Goal: Task Accomplishment & Management: Manage account settings

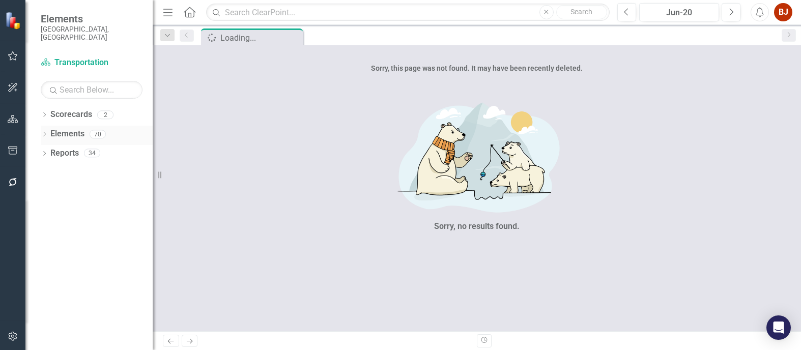
click at [75, 128] on link "Elements" at bounding box center [67, 134] width 34 height 12
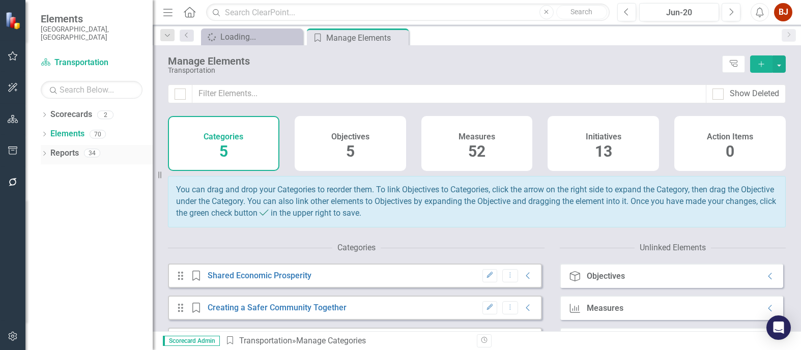
click at [56, 147] on link "Reports" at bounding box center [64, 153] width 28 height 12
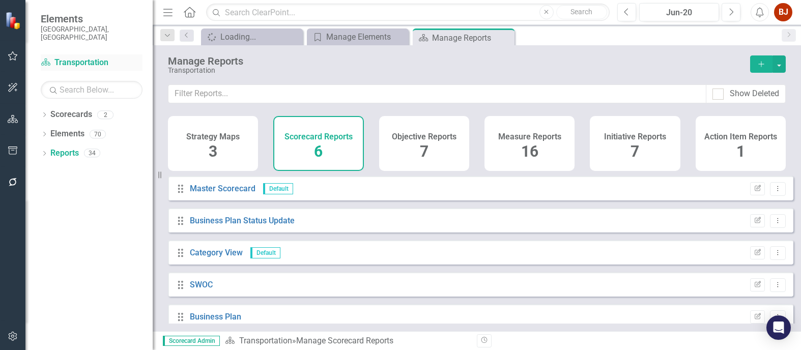
click at [72, 57] on link "Scorecard Transportation" at bounding box center [92, 63] width 102 height 12
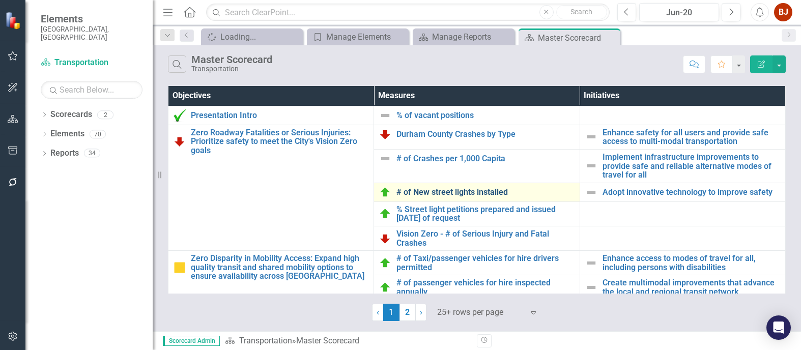
click at [428, 191] on link "# of New street lights installed" at bounding box center [484, 192] width 177 height 9
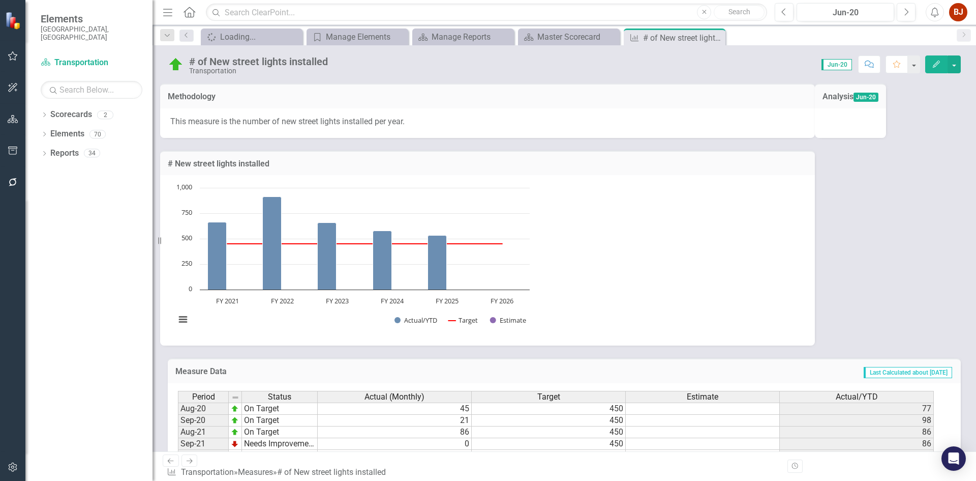
click at [800, 67] on icon "Edit" at bounding box center [936, 64] width 9 height 7
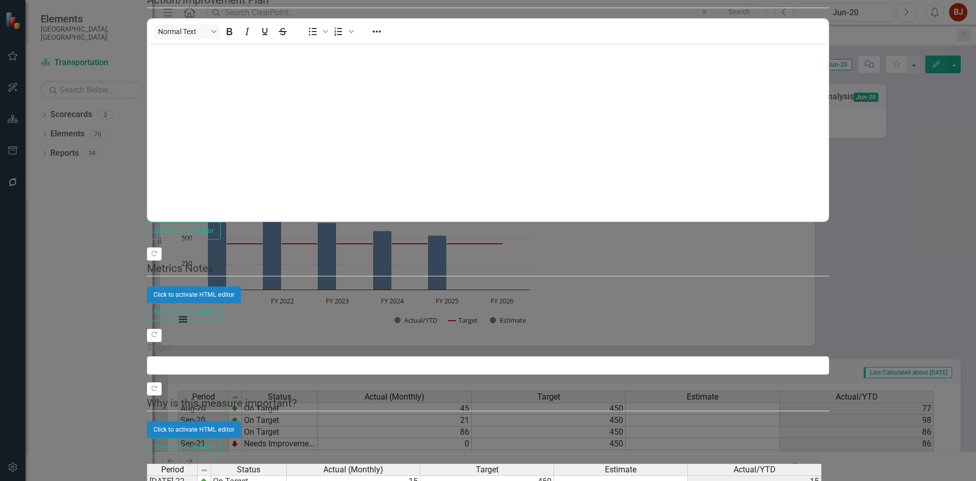
scroll to position [253, 0]
type textarea "100"
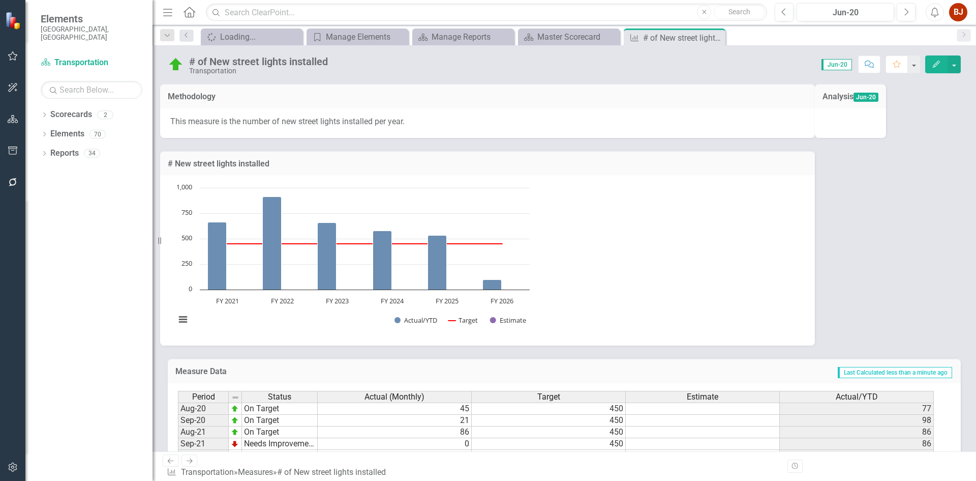
click at [800, 64] on span "Jun-20" at bounding box center [837, 64] width 31 height 11
click at [800, 65] on span "Jun-20" at bounding box center [837, 64] width 31 height 11
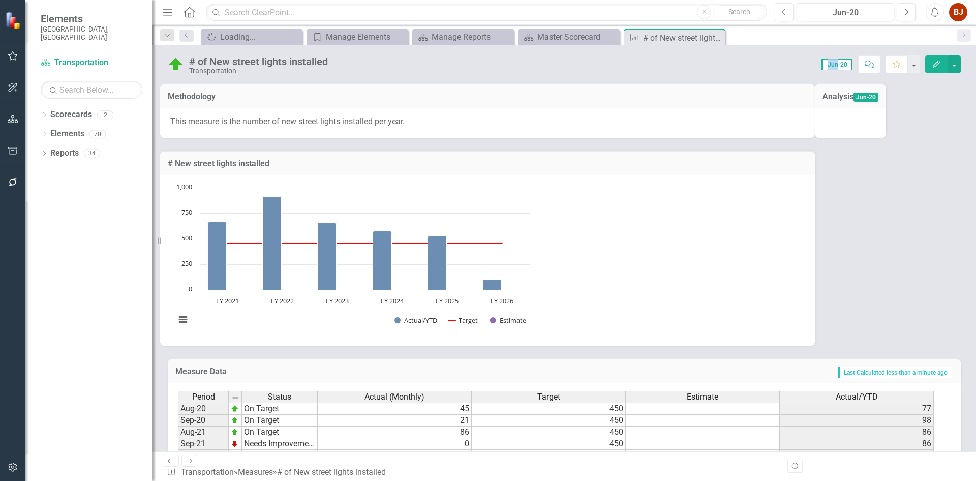
click at [800, 65] on span "Jun-20" at bounding box center [837, 64] width 31 height 11
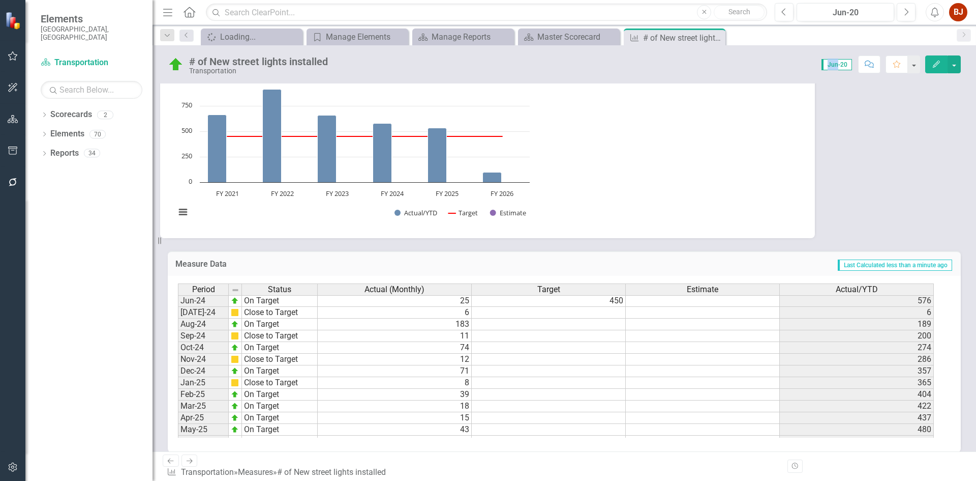
scroll to position [0, 0]
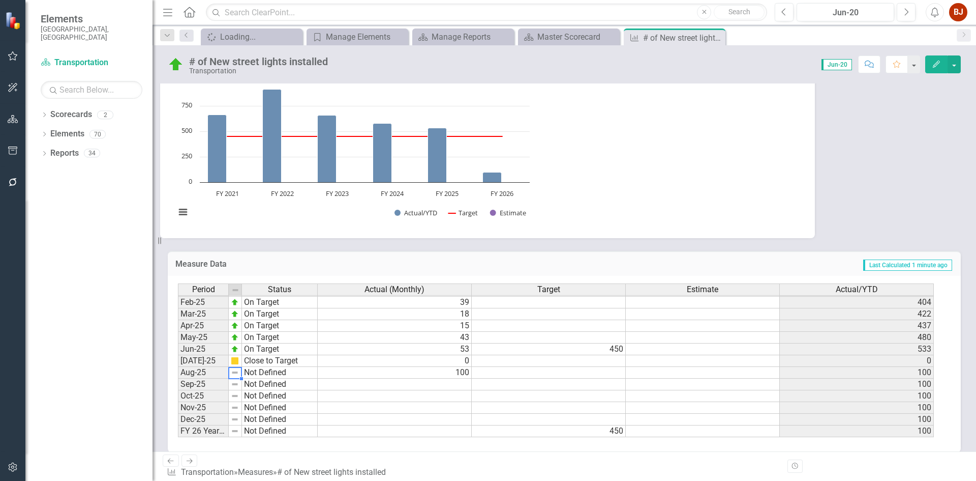
click at [235, 349] on img at bounding box center [235, 372] width 8 height 8
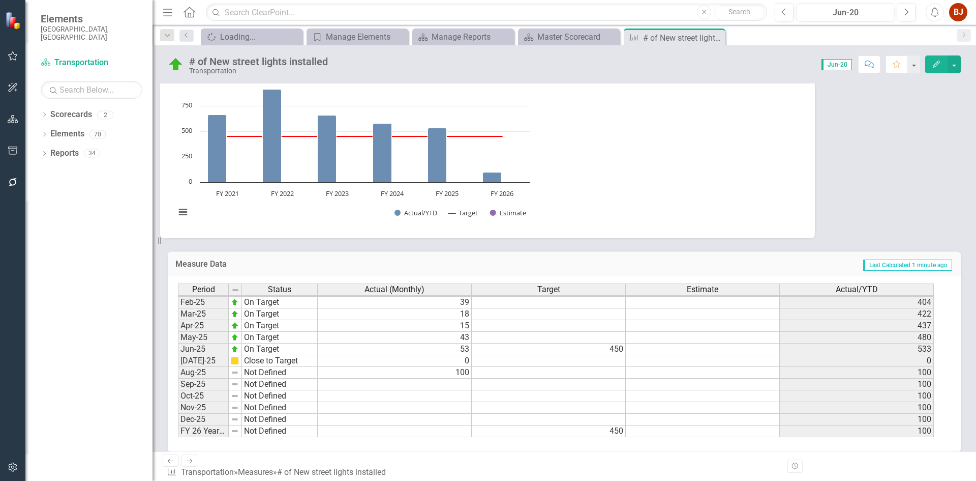
click at [800, 65] on button "Edit" at bounding box center [937, 64] width 22 height 18
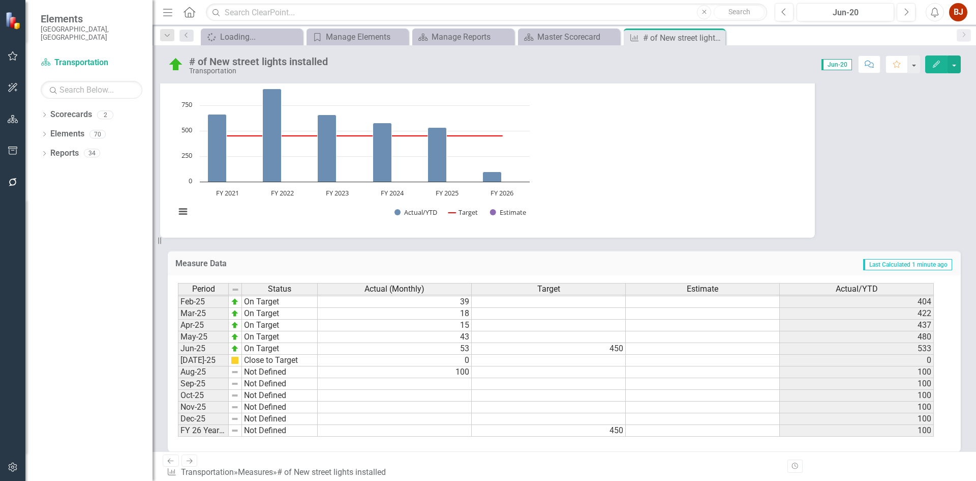
click at [191, 12] on icon "Home" at bounding box center [189, 12] width 13 height 11
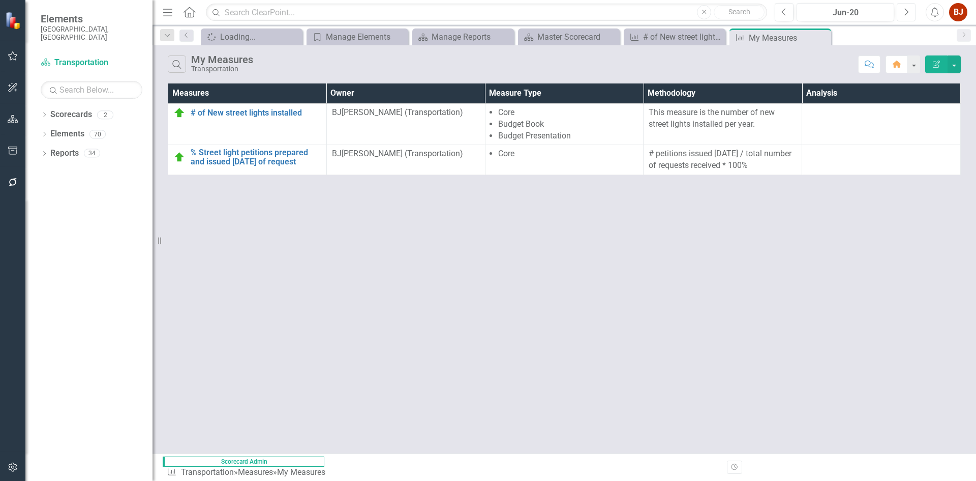
click at [800, 13] on icon "button" at bounding box center [907, 11] width 4 height 7
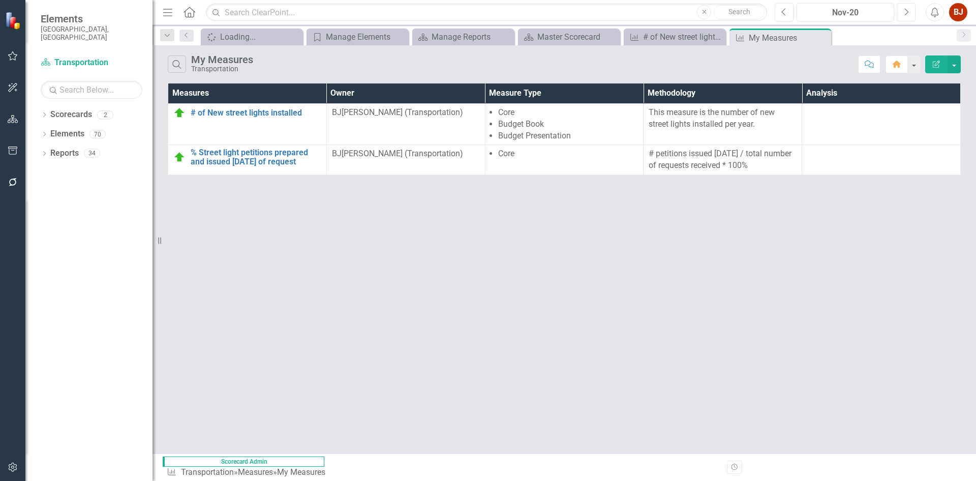
click at [800, 13] on icon "button" at bounding box center [907, 11] width 4 height 7
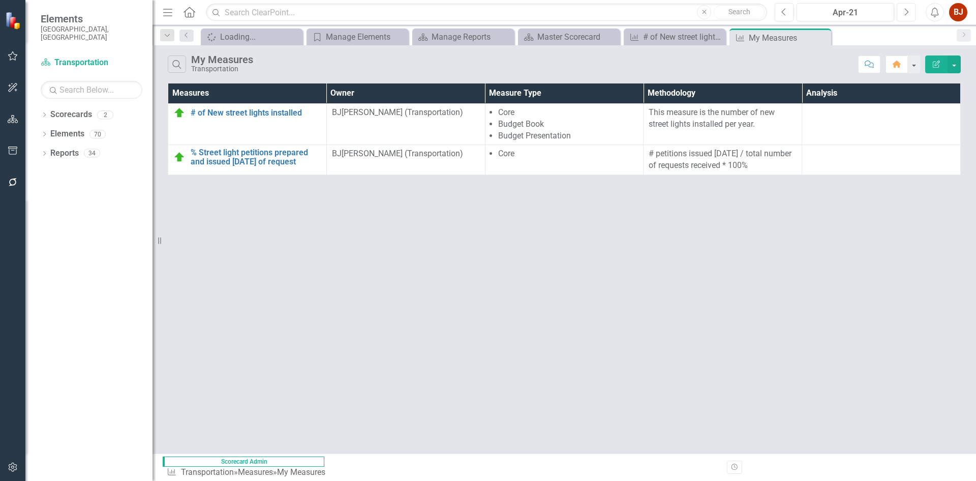
click at [800, 13] on icon "button" at bounding box center [907, 11] width 4 height 7
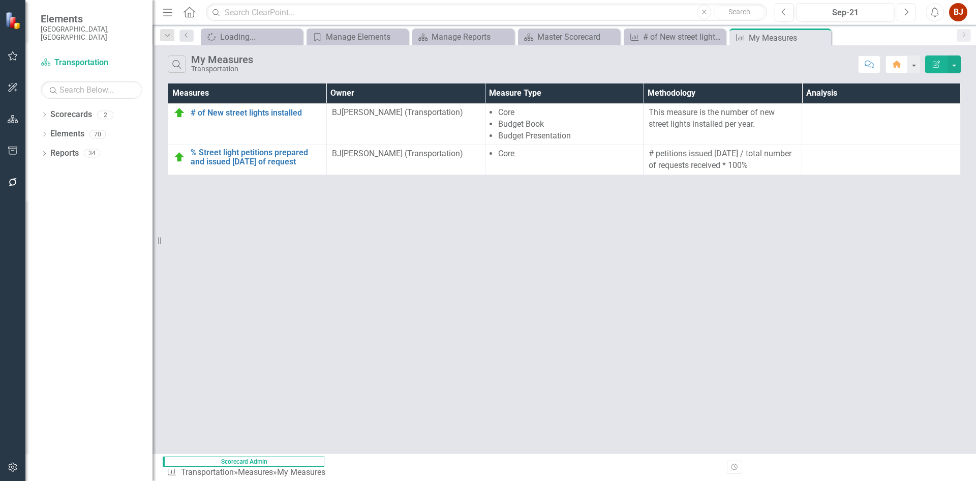
click at [800, 13] on icon "button" at bounding box center [907, 11] width 4 height 7
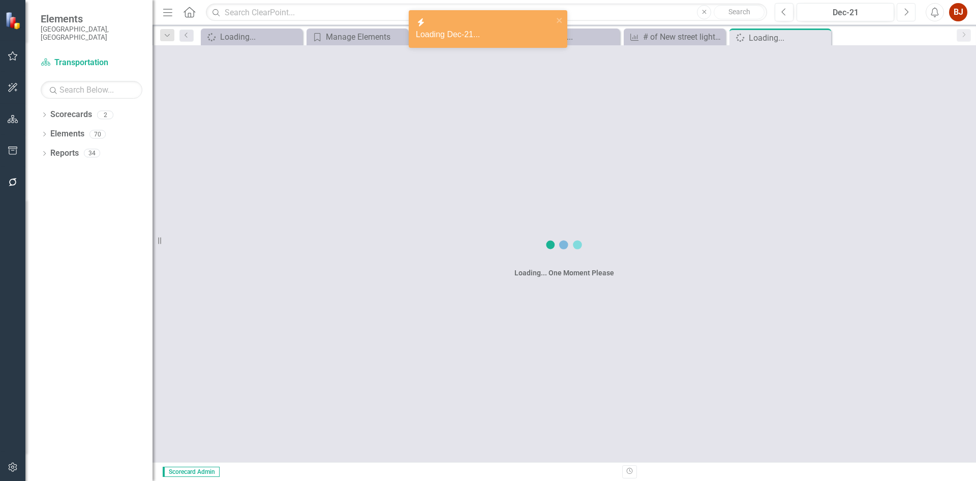
click at [800, 13] on icon "button" at bounding box center [907, 11] width 4 height 7
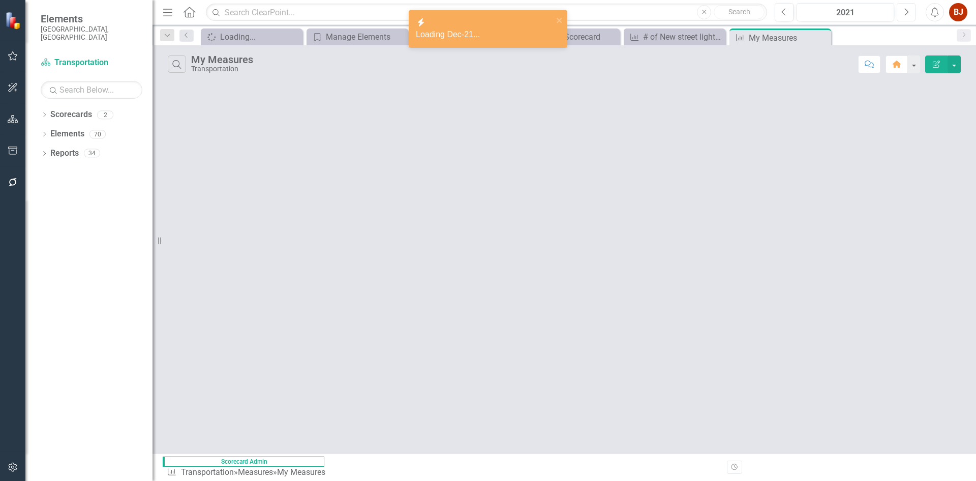
click at [800, 13] on icon "button" at bounding box center [907, 11] width 4 height 7
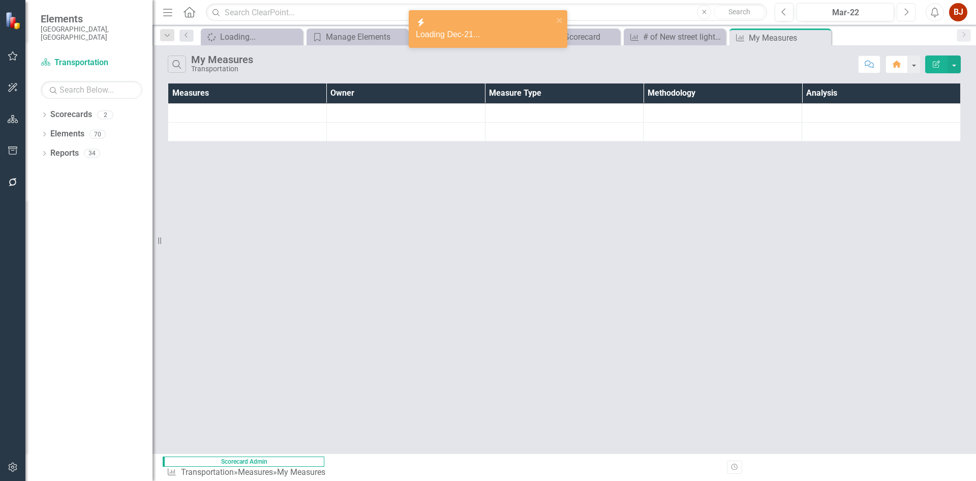
click at [800, 13] on icon "button" at bounding box center [907, 11] width 4 height 7
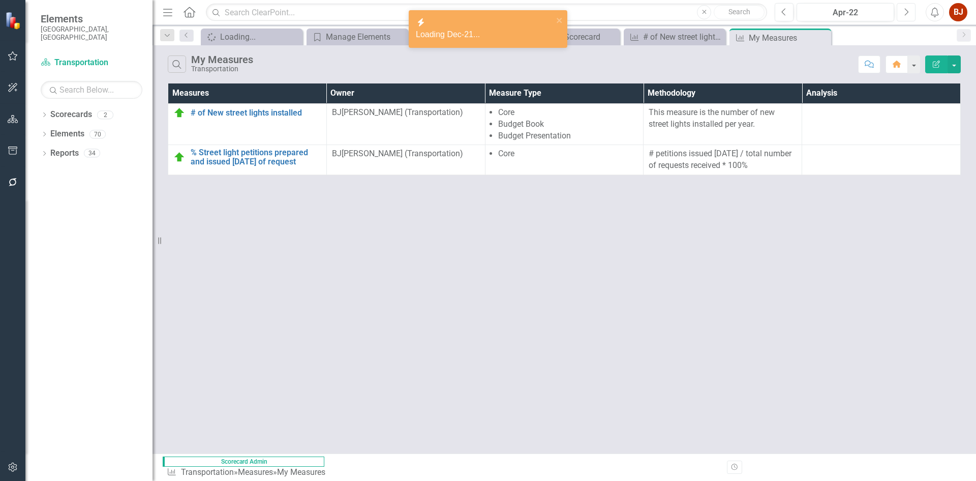
click at [800, 13] on icon "button" at bounding box center [907, 11] width 4 height 7
click at [800, 13] on icon "Next" at bounding box center [907, 12] width 6 height 9
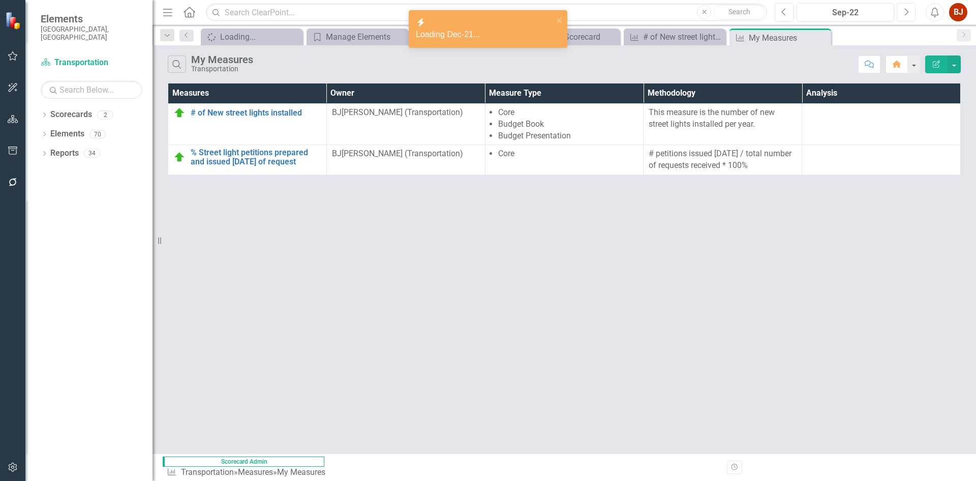
click at [800, 13] on icon "Next" at bounding box center [907, 12] width 6 height 9
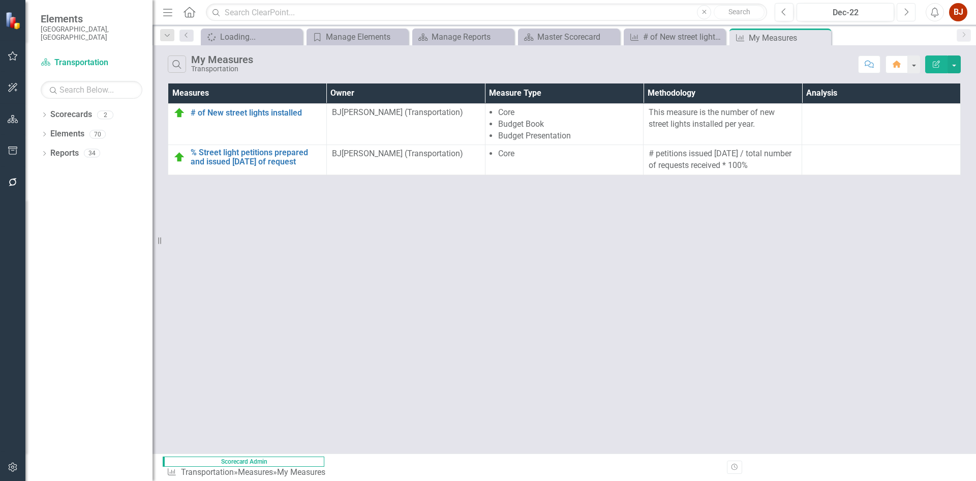
click at [800, 13] on icon "Next" at bounding box center [907, 12] width 6 height 9
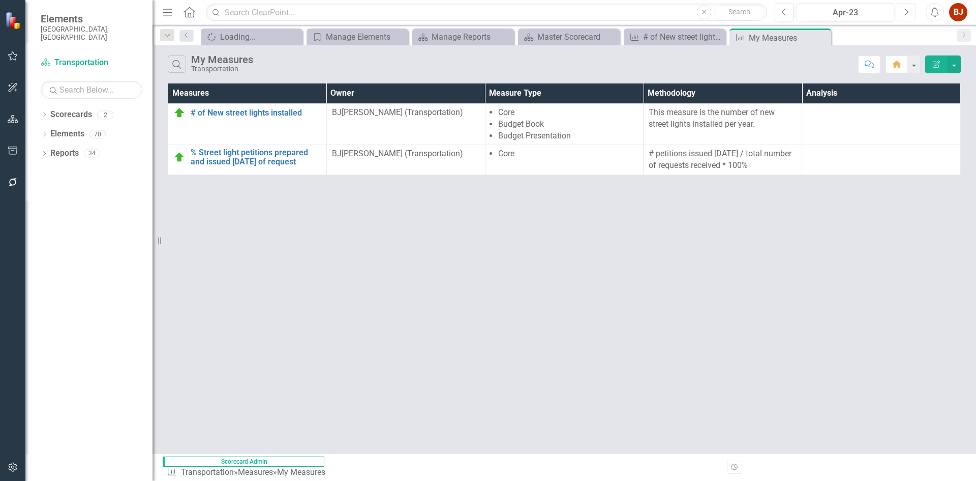
click at [800, 13] on icon "Next" at bounding box center [907, 12] width 6 height 9
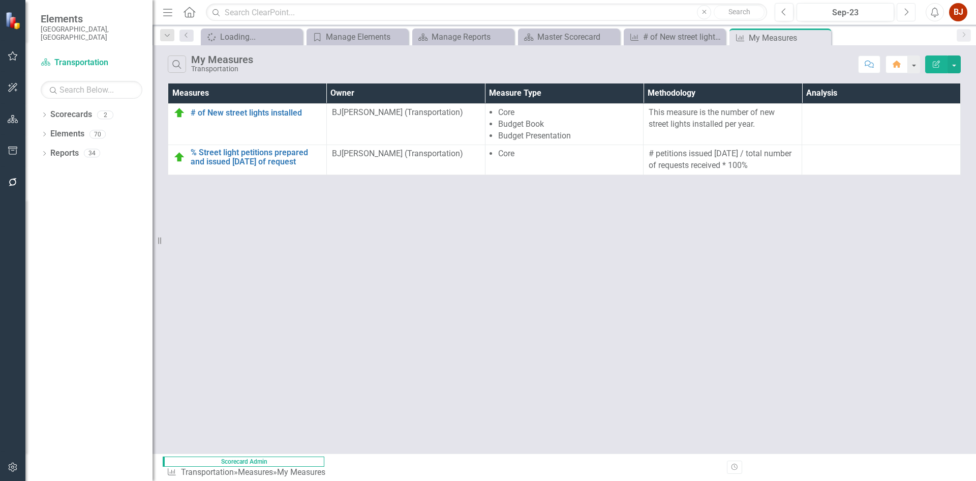
click at [800, 13] on icon "Next" at bounding box center [907, 12] width 6 height 9
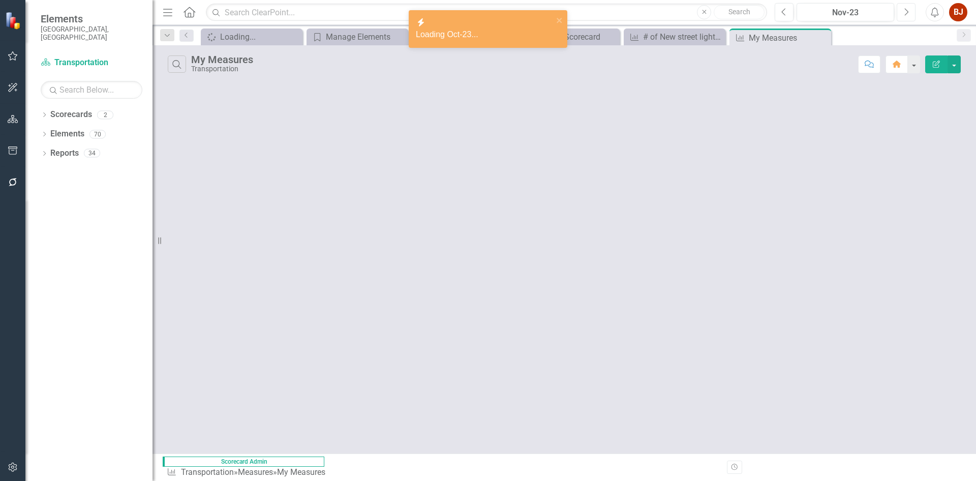
click at [800, 13] on icon "Next" at bounding box center [907, 12] width 6 height 9
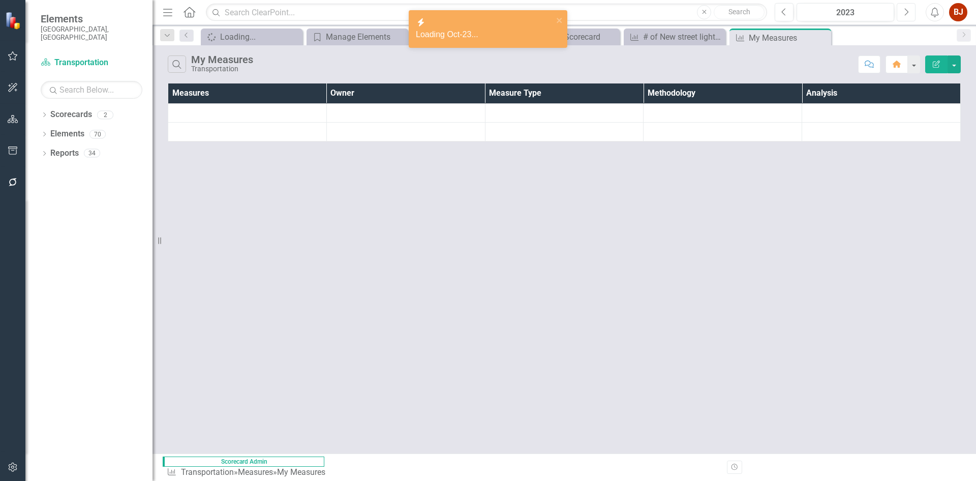
click at [800, 13] on icon "Next" at bounding box center [907, 12] width 6 height 9
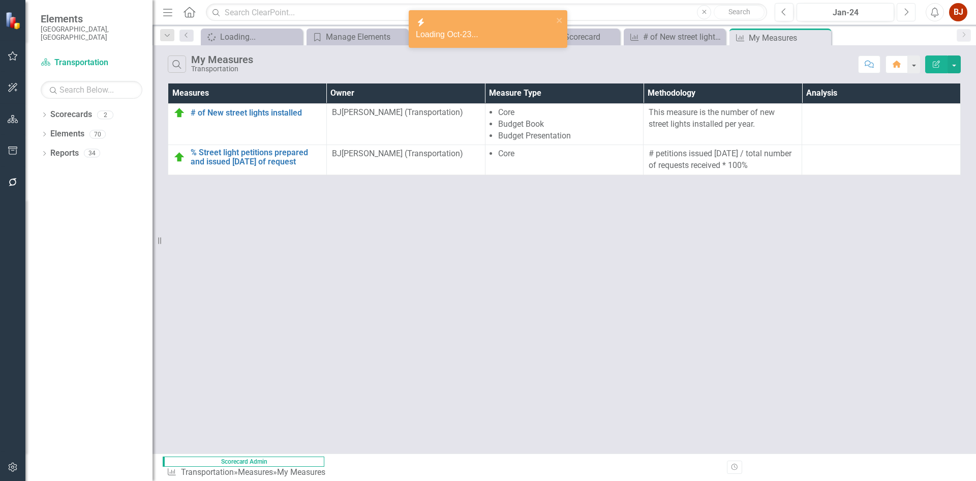
click at [800, 13] on icon "Next" at bounding box center [907, 12] width 6 height 9
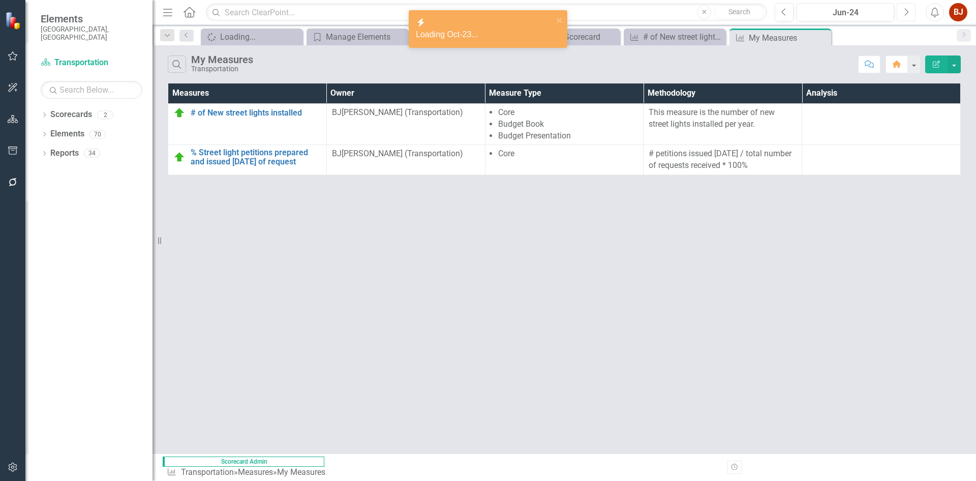
click at [800, 13] on icon "Next" at bounding box center [907, 12] width 6 height 9
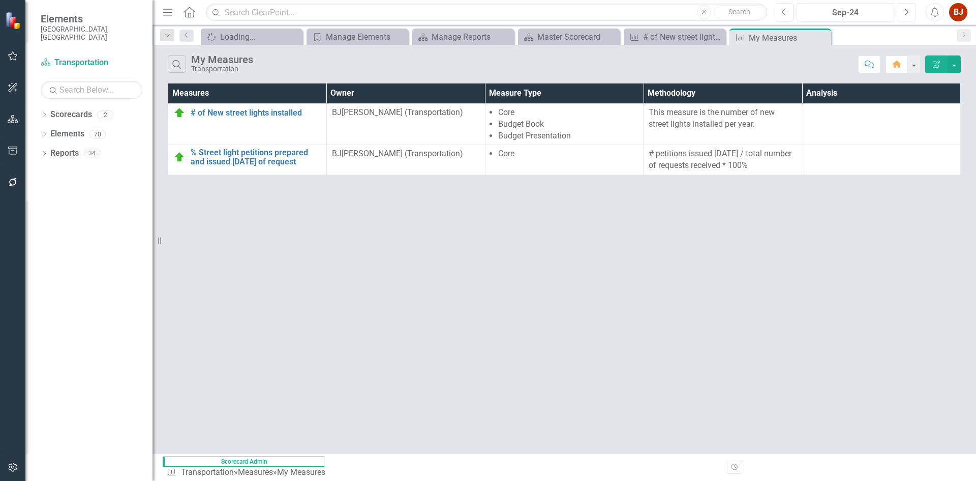
click at [800, 13] on icon "Next" at bounding box center [907, 12] width 6 height 9
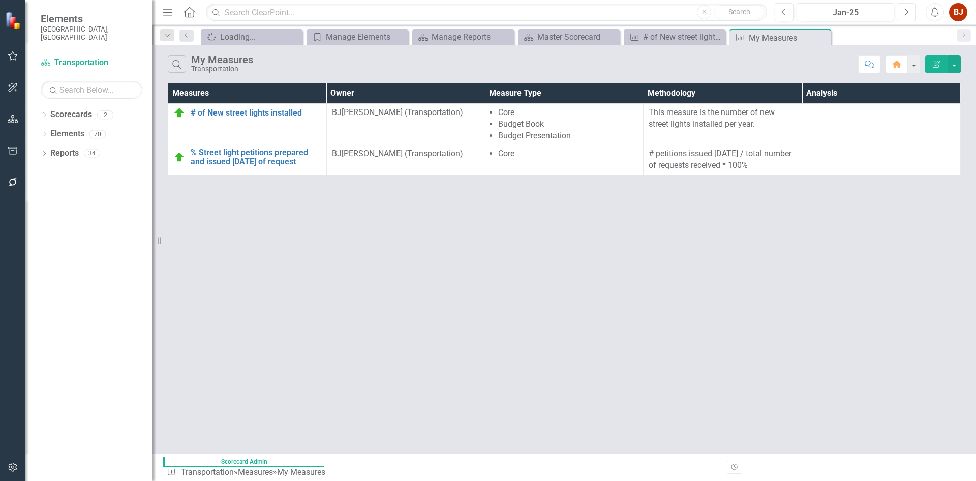
click at [800, 13] on icon "Next" at bounding box center [907, 12] width 6 height 9
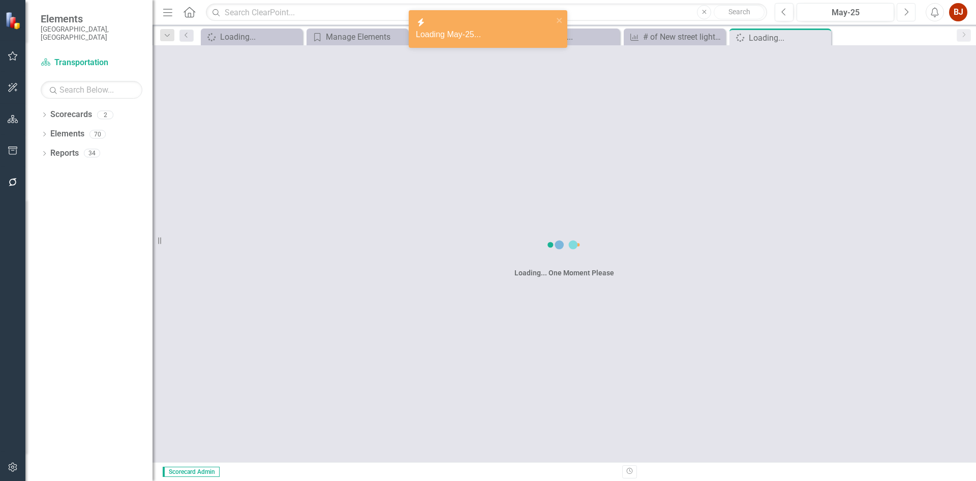
click at [800, 13] on icon "Next" at bounding box center [907, 12] width 6 height 9
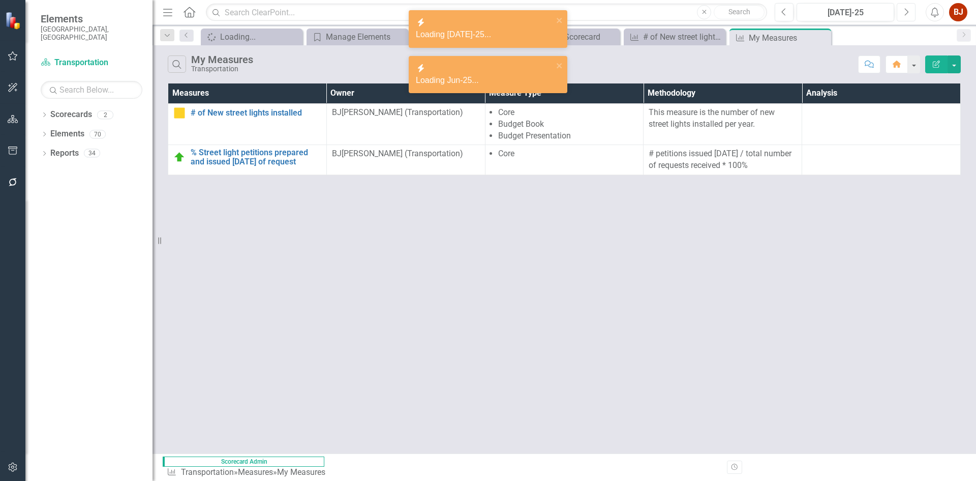
click at [800, 13] on icon "Next" at bounding box center [907, 12] width 6 height 9
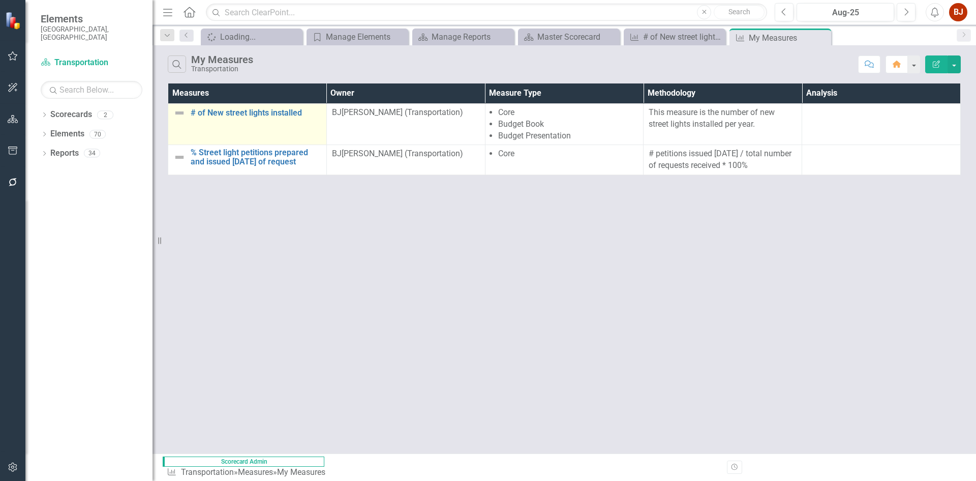
click at [177, 116] on img at bounding box center [179, 113] width 12 height 12
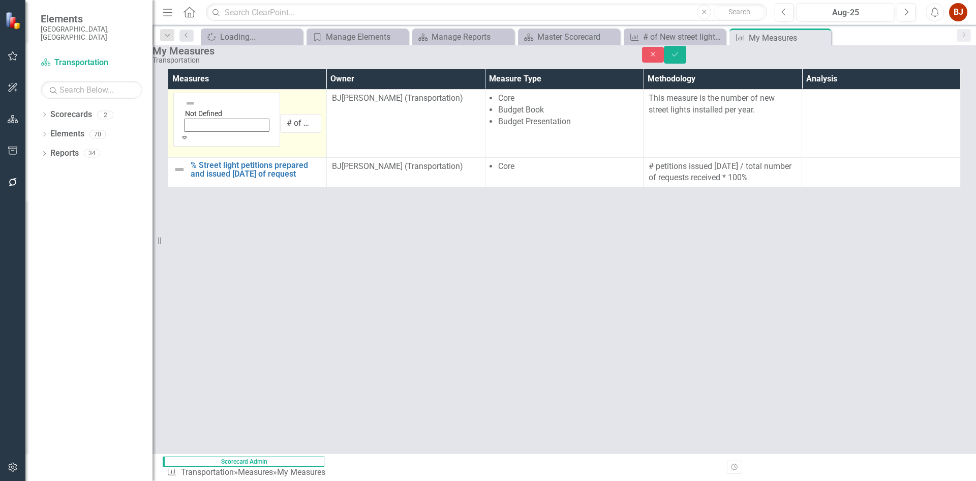
click at [198, 133] on div "Expand" at bounding box center [227, 138] width 94 height 10
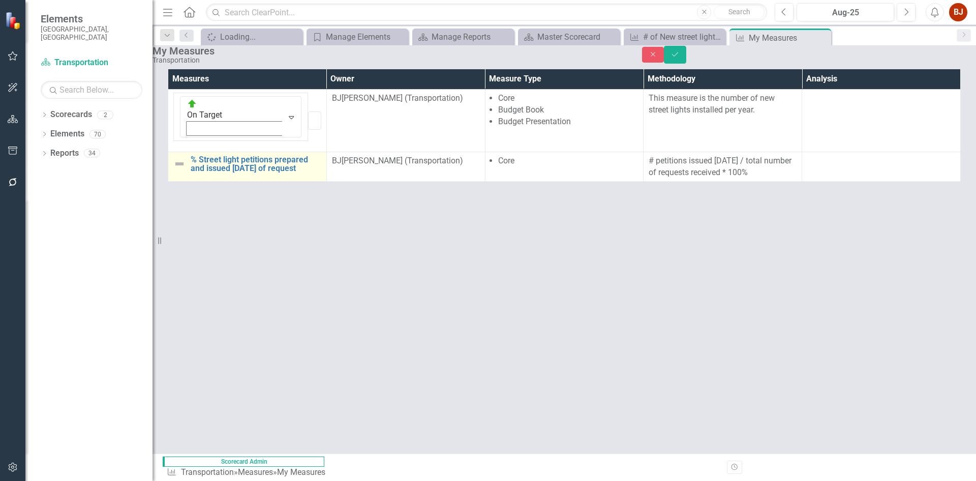
click at [183, 166] on img at bounding box center [179, 164] width 12 height 12
click at [179, 164] on img at bounding box center [179, 164] width 12 height 12
click at [180, 163] on img at bounding box center [179, 164] width 12 height 12
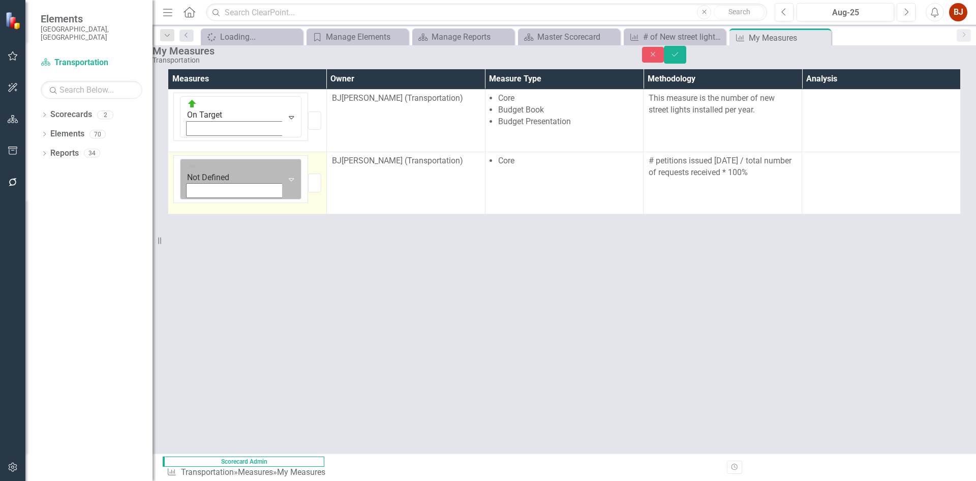
click at [286, 175] on icon "Expand" at bounding box center [291, 179] width 10 height 8
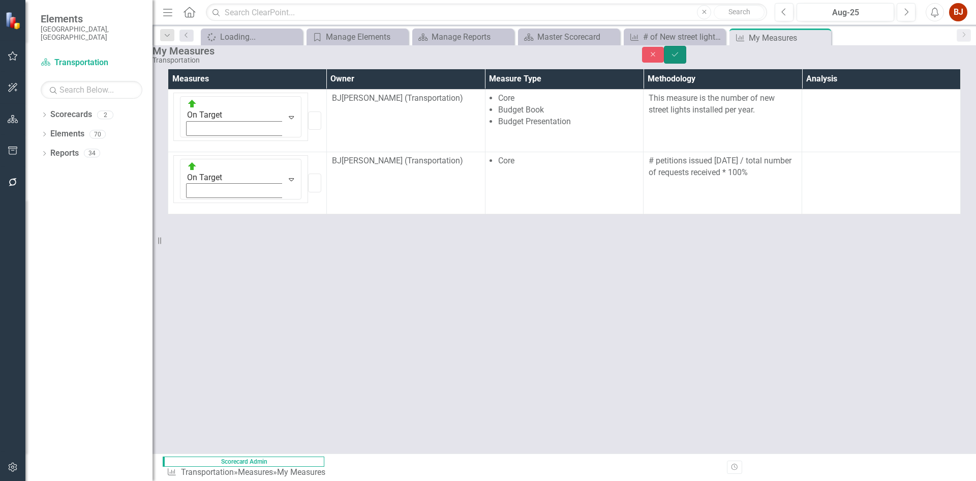
click at [680, 58] on icon "Save" at bounding box center [675, 54] width 9 height 7
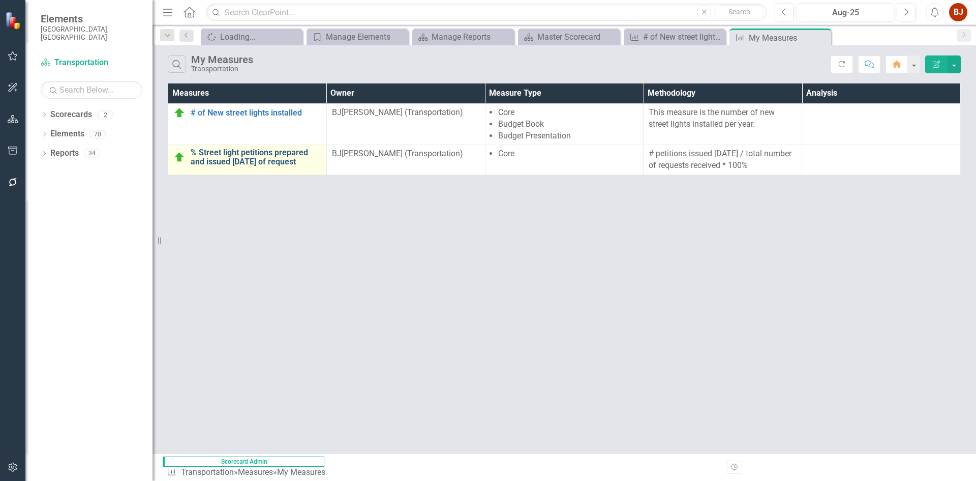
click at [248, 157] on link "% Street light petitions prepared and issued [DATE] of request" at bounding box center [256, 157] width 131 height 18
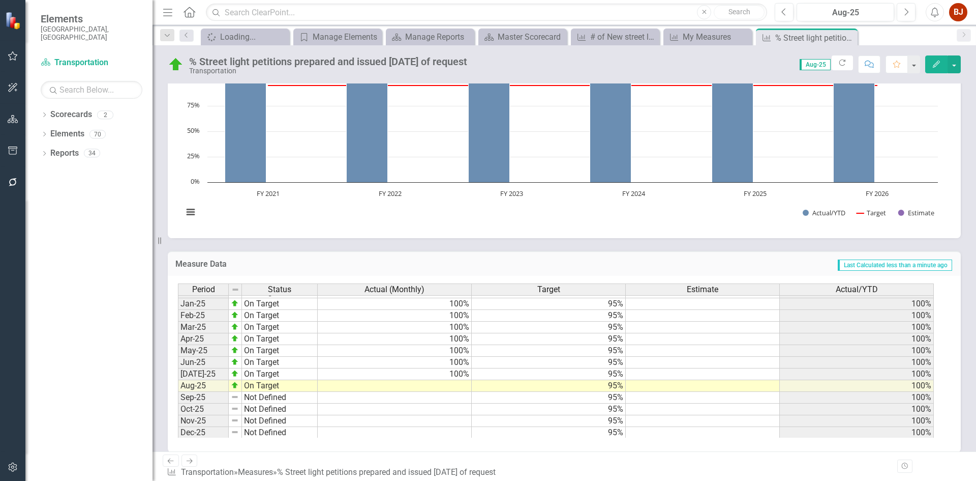
scroll to position [514, 0]
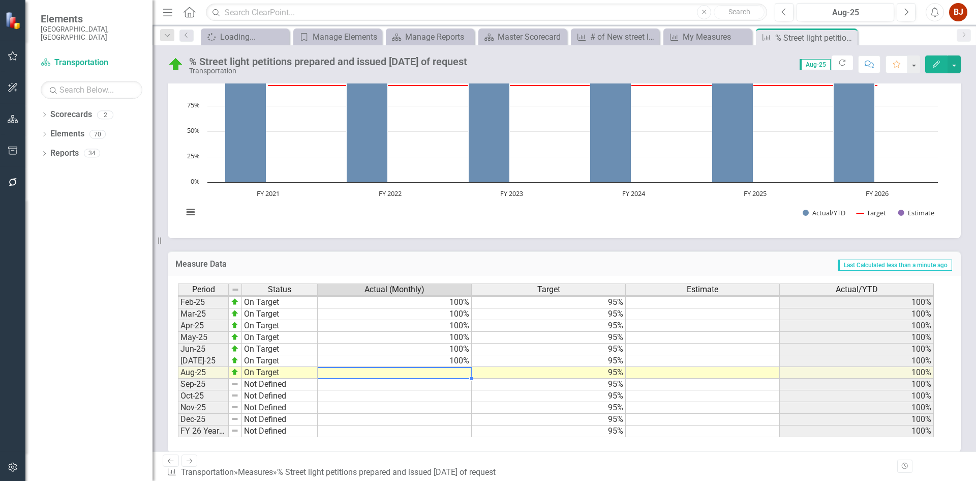
click at [453, 349] on td at bounding box center [395, 373] width 154 height 12
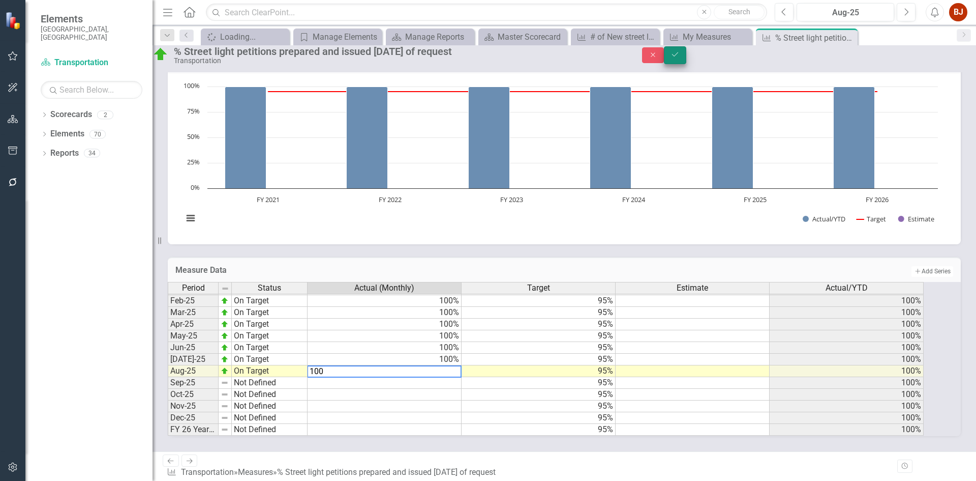
type textarea "100"
click at [680, 57] on icon "Save" at bounding box center [675, 54] width 9 height 7
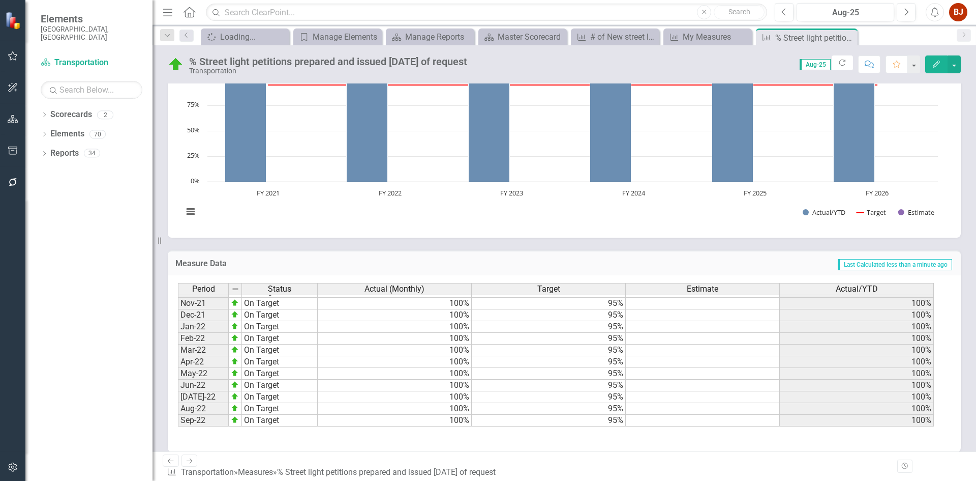
scroll to position [0, 0]
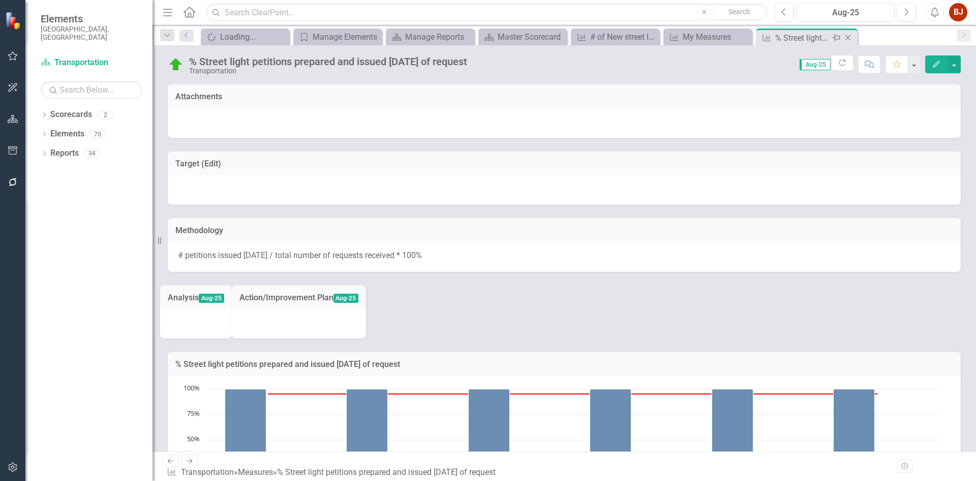
click at [800, 35] on icon "Close" at bounding box center [848, 38] width 10 height 8
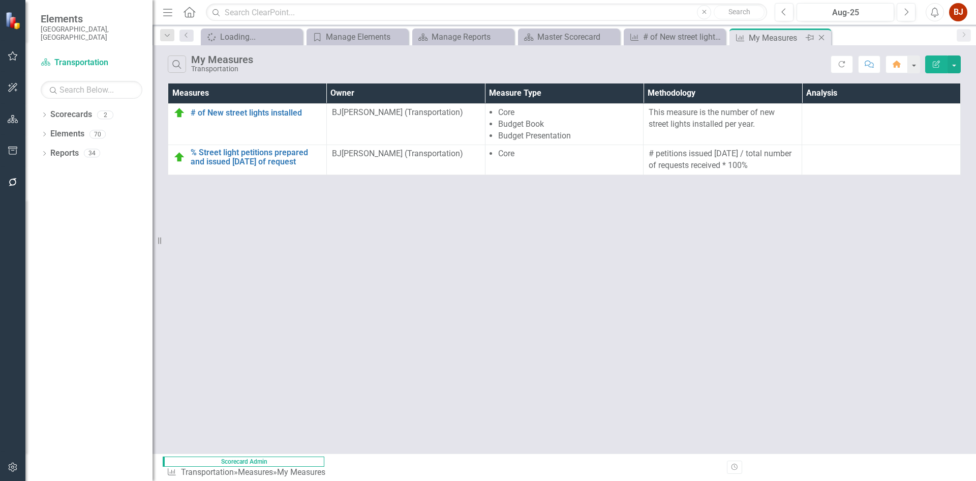
click at [800, 38] on icon "Close" at bounding box center [822, 38] width 10 height 8
